Goal: Navigation & Orientation: Find specific page/section

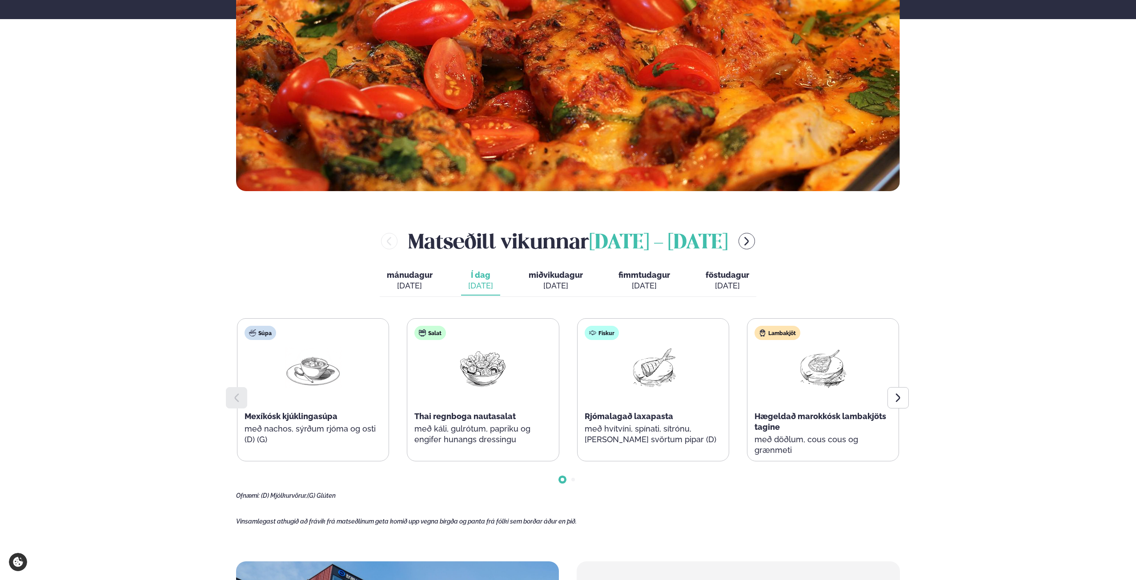
scroll to position [312, 0]
click at [559, 269] on button "miðvikudagur mið. [DATE]" at bounding box center [556, 280] width 68 height 29
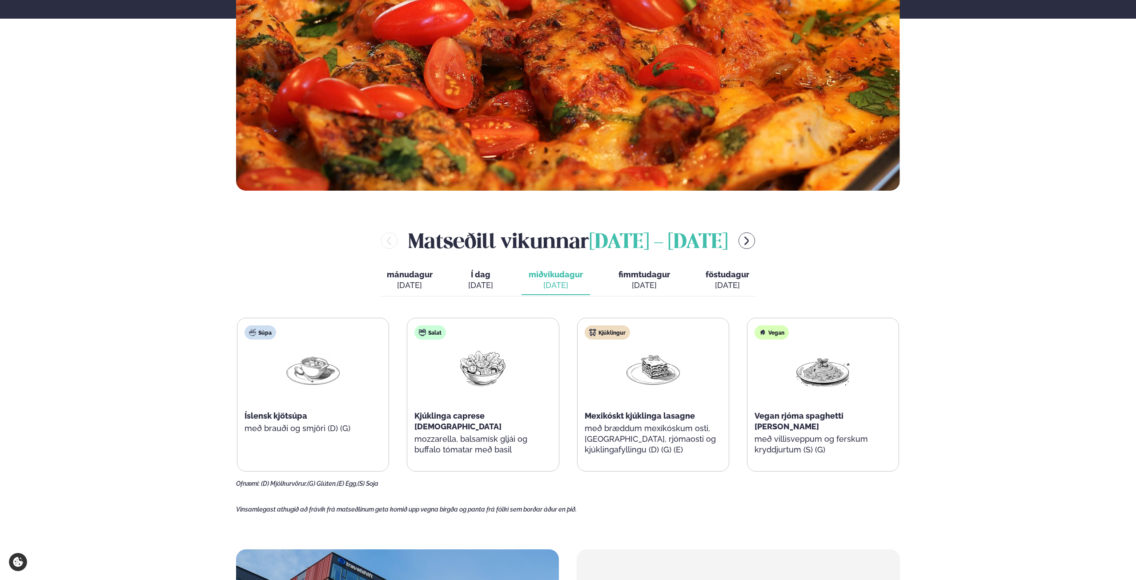
click at [634, 277] on span "fimmtudagur" at bounding box center [645, 274] width 52 height 9
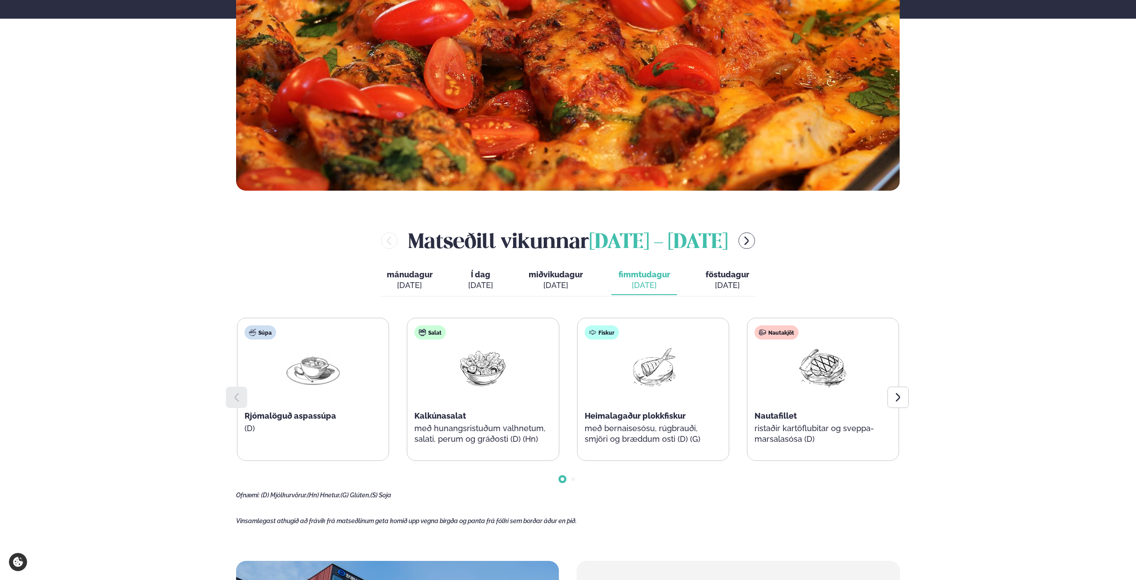
click at [711, 280] on button "föstudagur fös. [DATE]" at bounding box center [728, 280] width 58 height 29
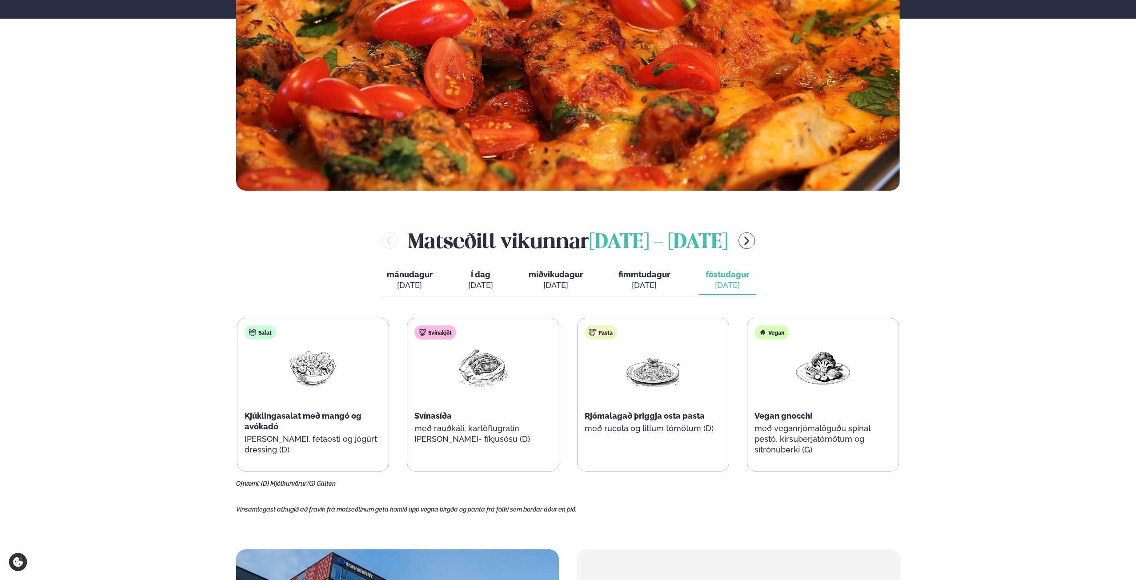
click at [572, 275] on span "miðvikudagur" at bounding box center [556, 274] width 54 height 9
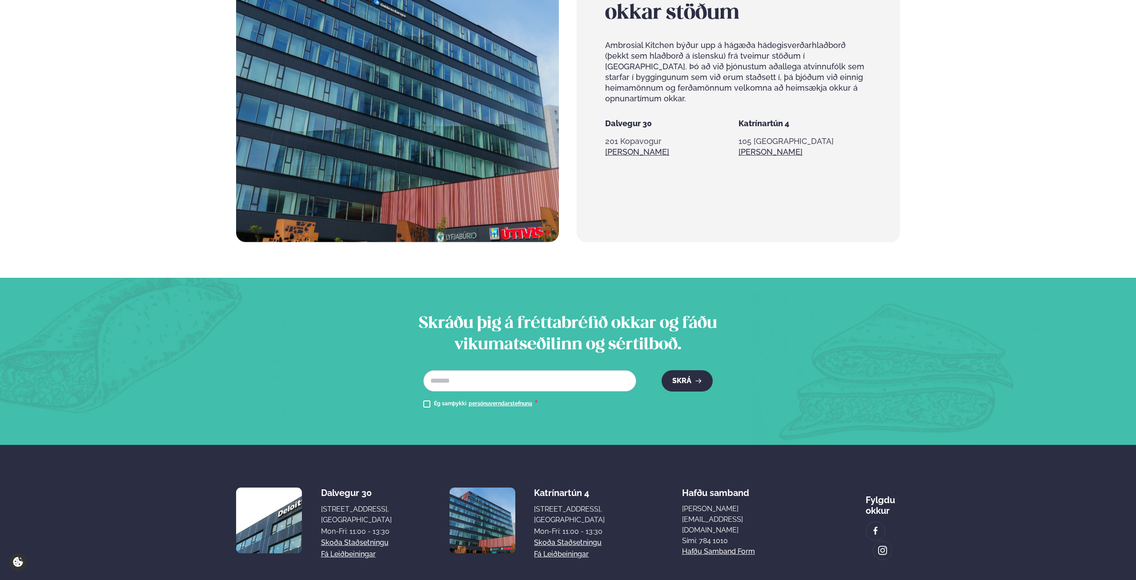
scroll to position [959, 0]
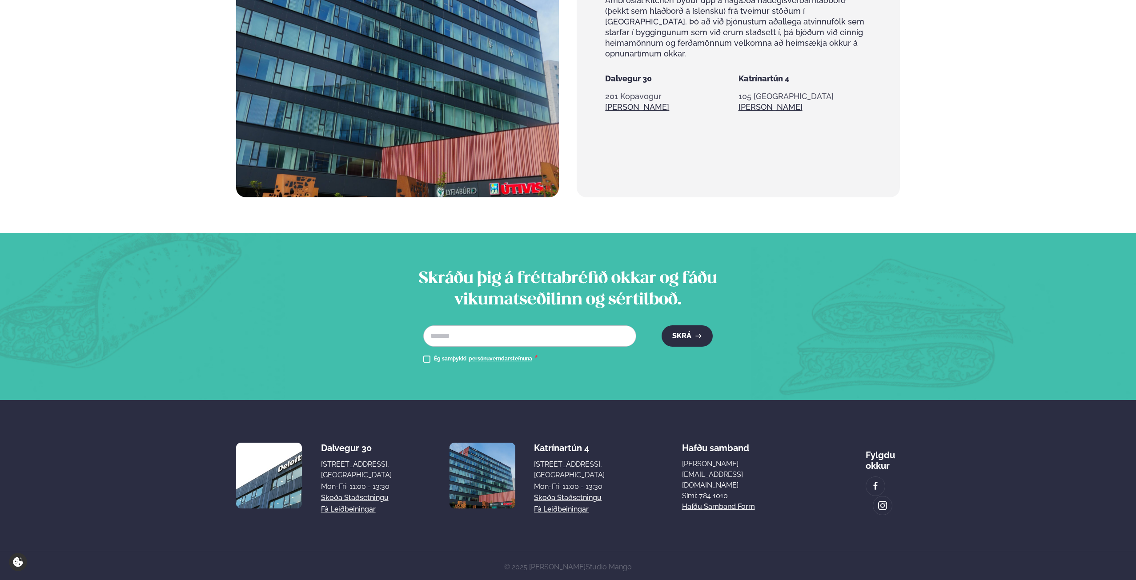
click at [268, 471] on img at bounding box center [269, 476] width 66 height 66
click at [341, 455] on div "Dalvegur 30 Dalvegur 30, [GEOGRAPHIC_DATA], [GEOGRAPHIC_DATA] Mon-Fri: 11:00 - …" at bounding box center [314, 476] width 156 height 80
click at [346, 498] on link "Skoða staðsetningu" at bounding box center [355, 498] width 68 height 11
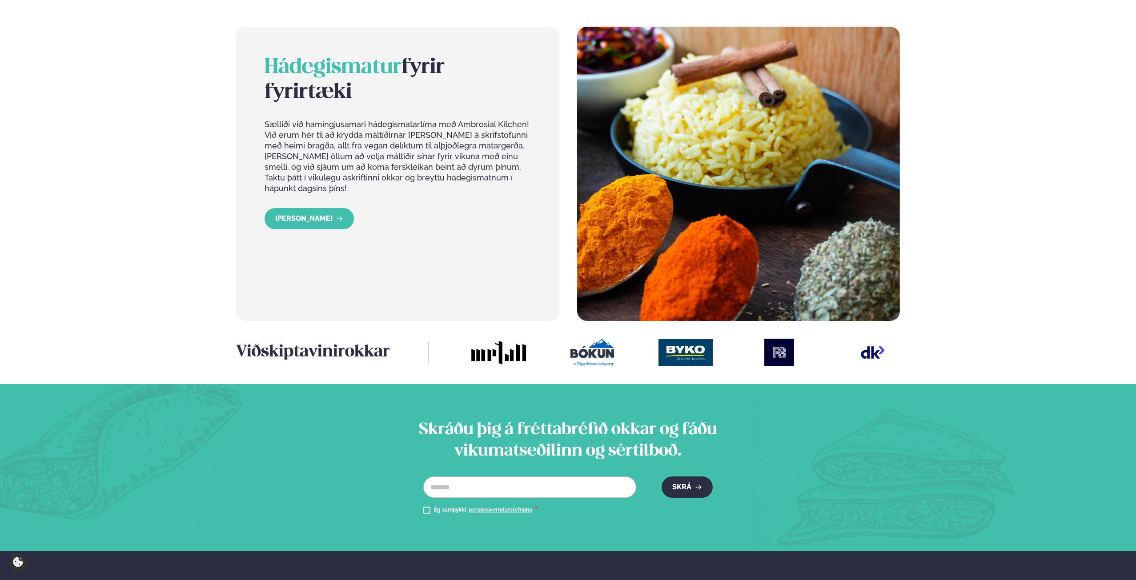
scroll to position [756, 0]
